Goal: Find specific fact

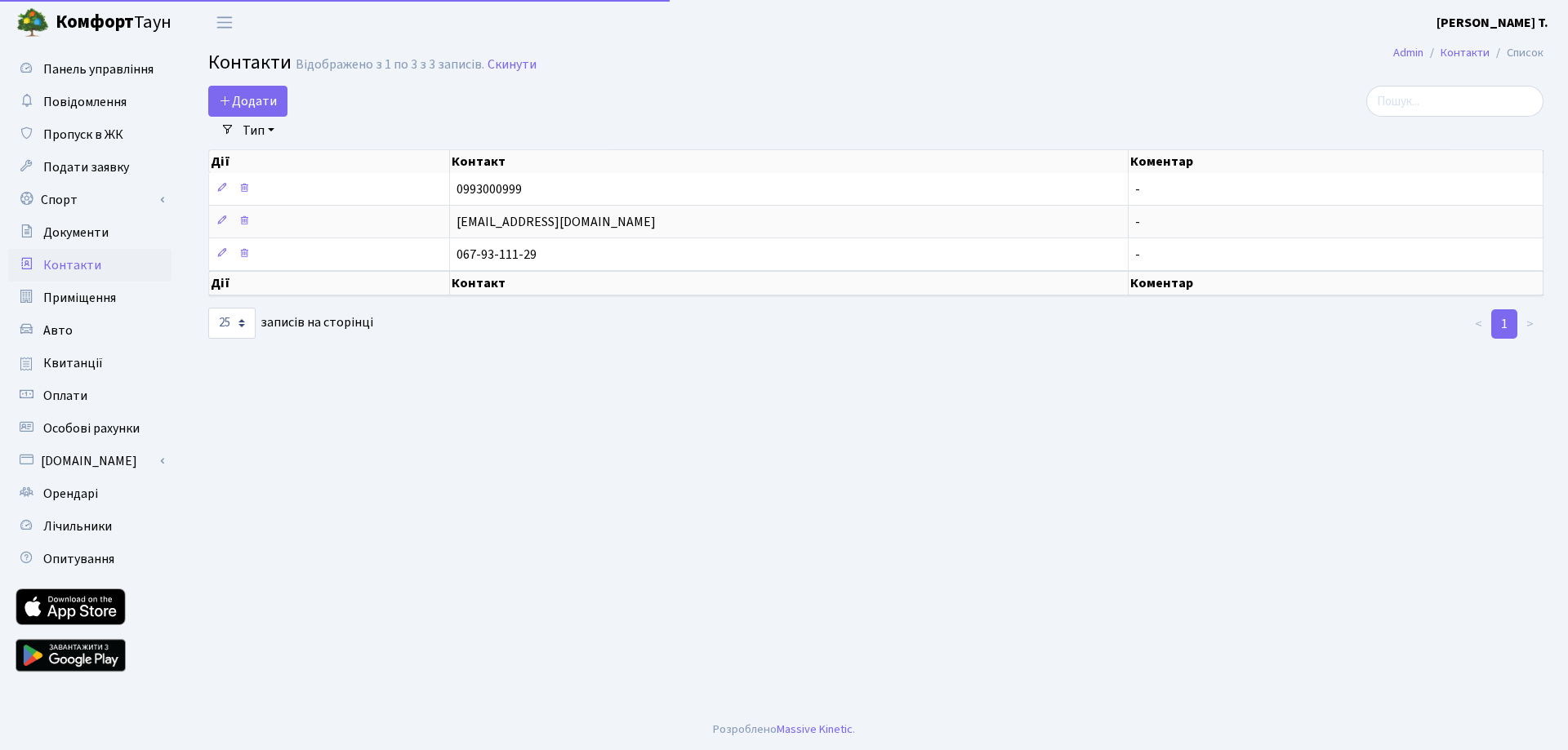
select select "25"
click at [99, 370] on link "Квитанції" at bounding box center [90, 363] width 163 height 33
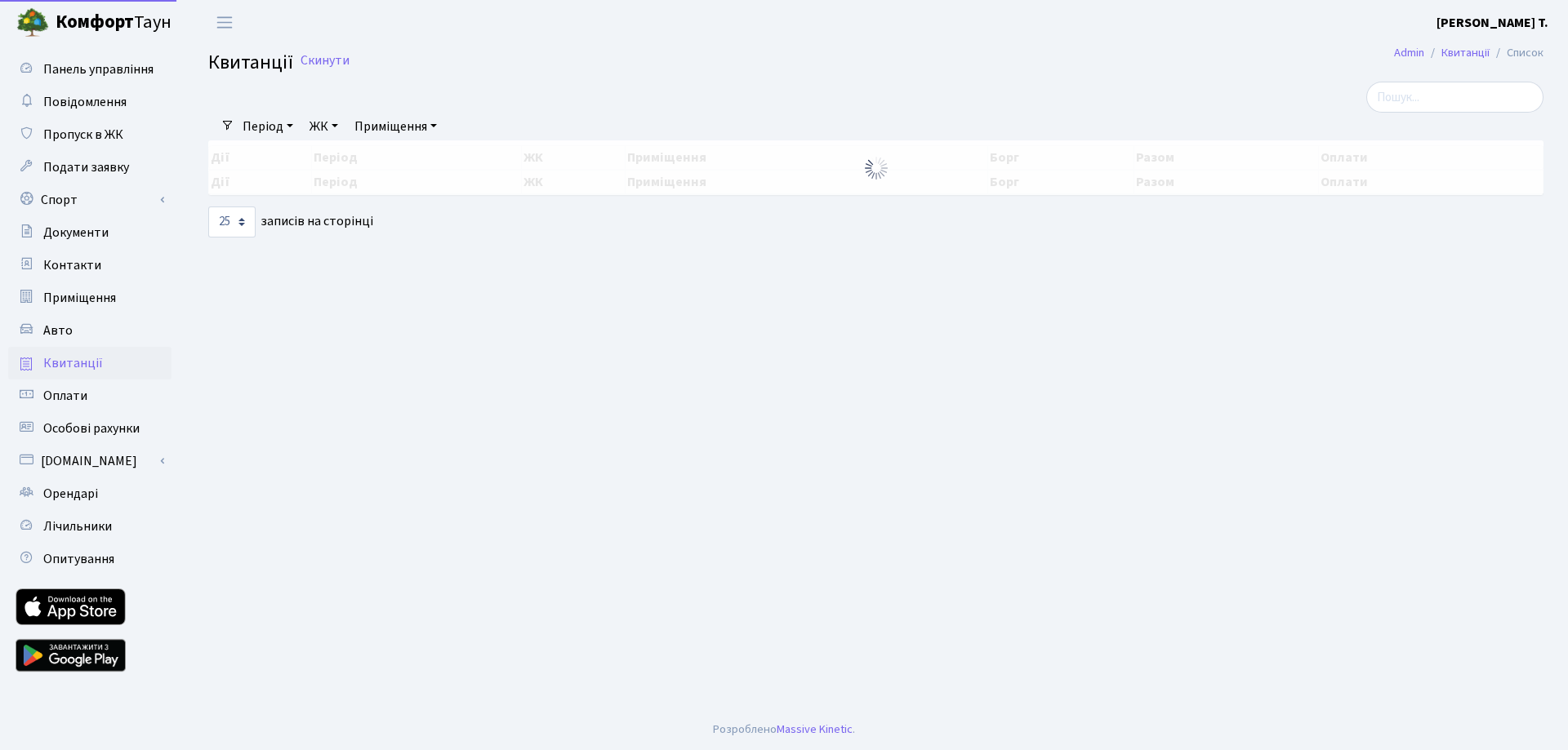
select select "25"
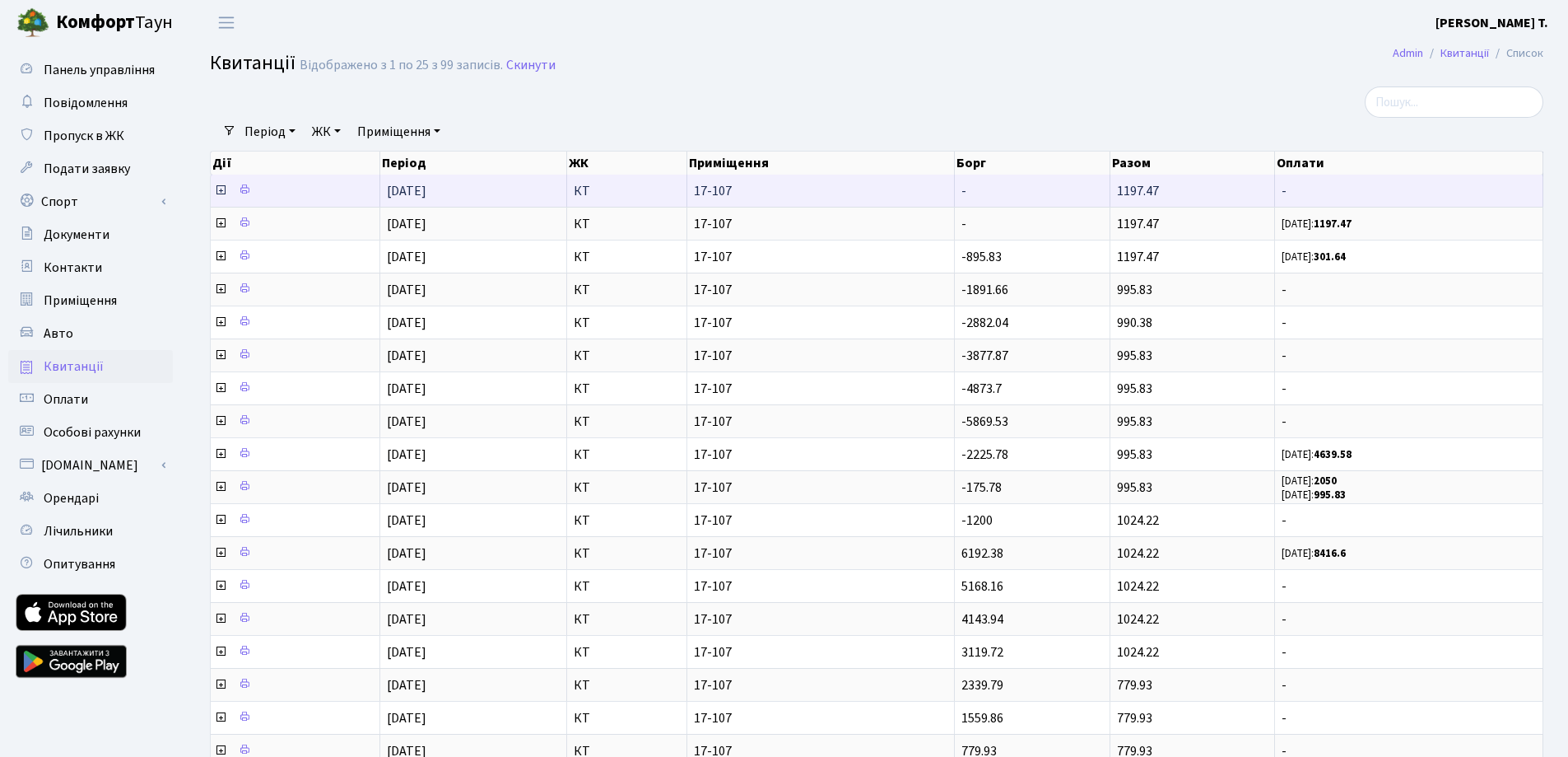
click at [221, 187] on icon at bounding box center [220, 190] width 13 height 13
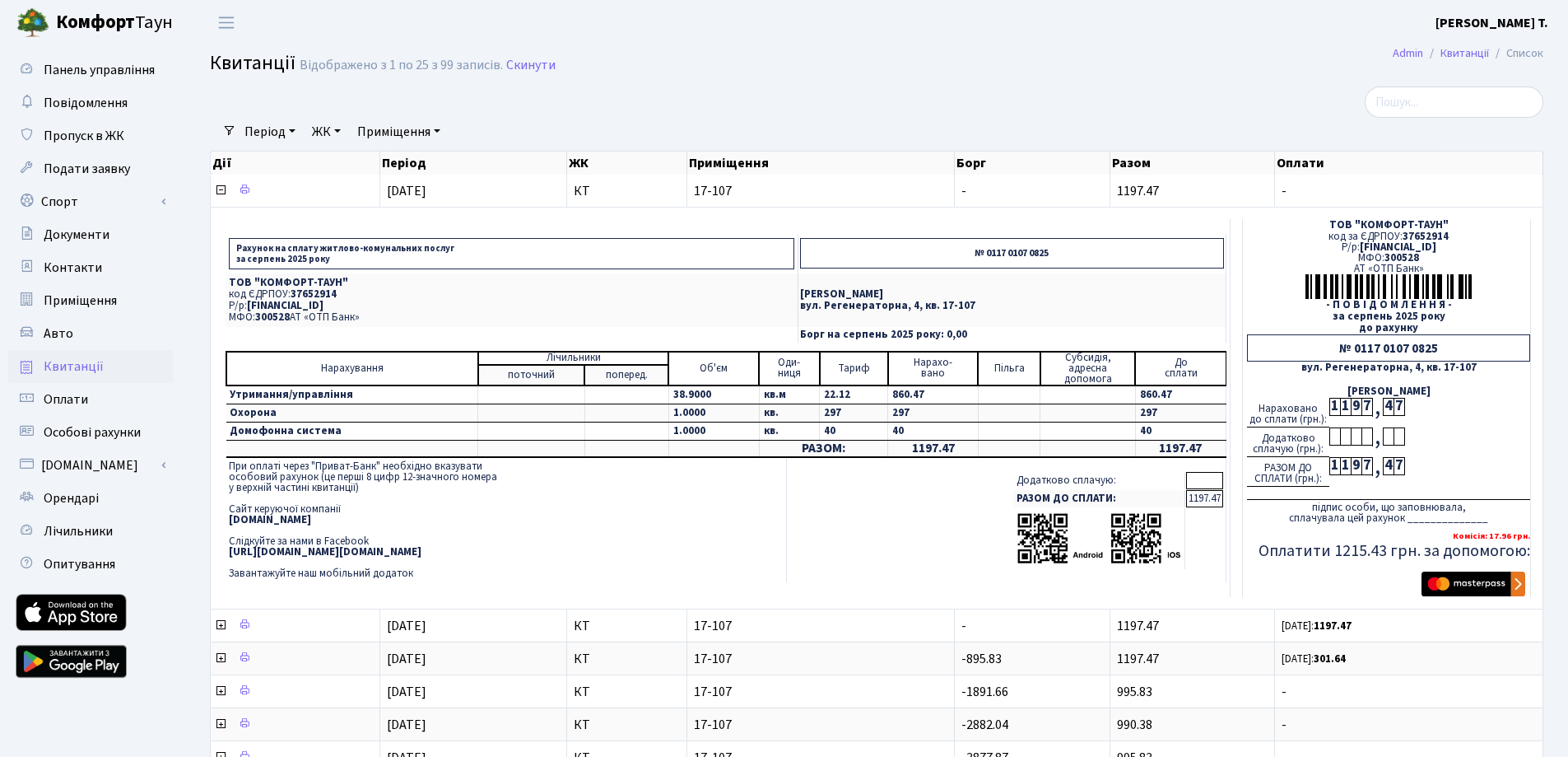
drag, startPoint x: 453, startPoint y: 552, endPoint x: 230, endPoint y: 552, distance: 223.0
click at [230, 552] on td "При оплаті через "Приват-Банк" необхідно вказувати особовий рахунок (це перші 8…" at bounding box center [506, 520] width 561 height 124
copy b "[URL][DOMAIN_NAME][DOMAIN_NAME]"
click at [380, 473] on td "При оплаті через "Приват-Банк" необхідно вказувати особовий рахунок (це перші 8…" at bounding box center [506, 520] width 561 height 124
